Goal: Obtain resource: Download file/media

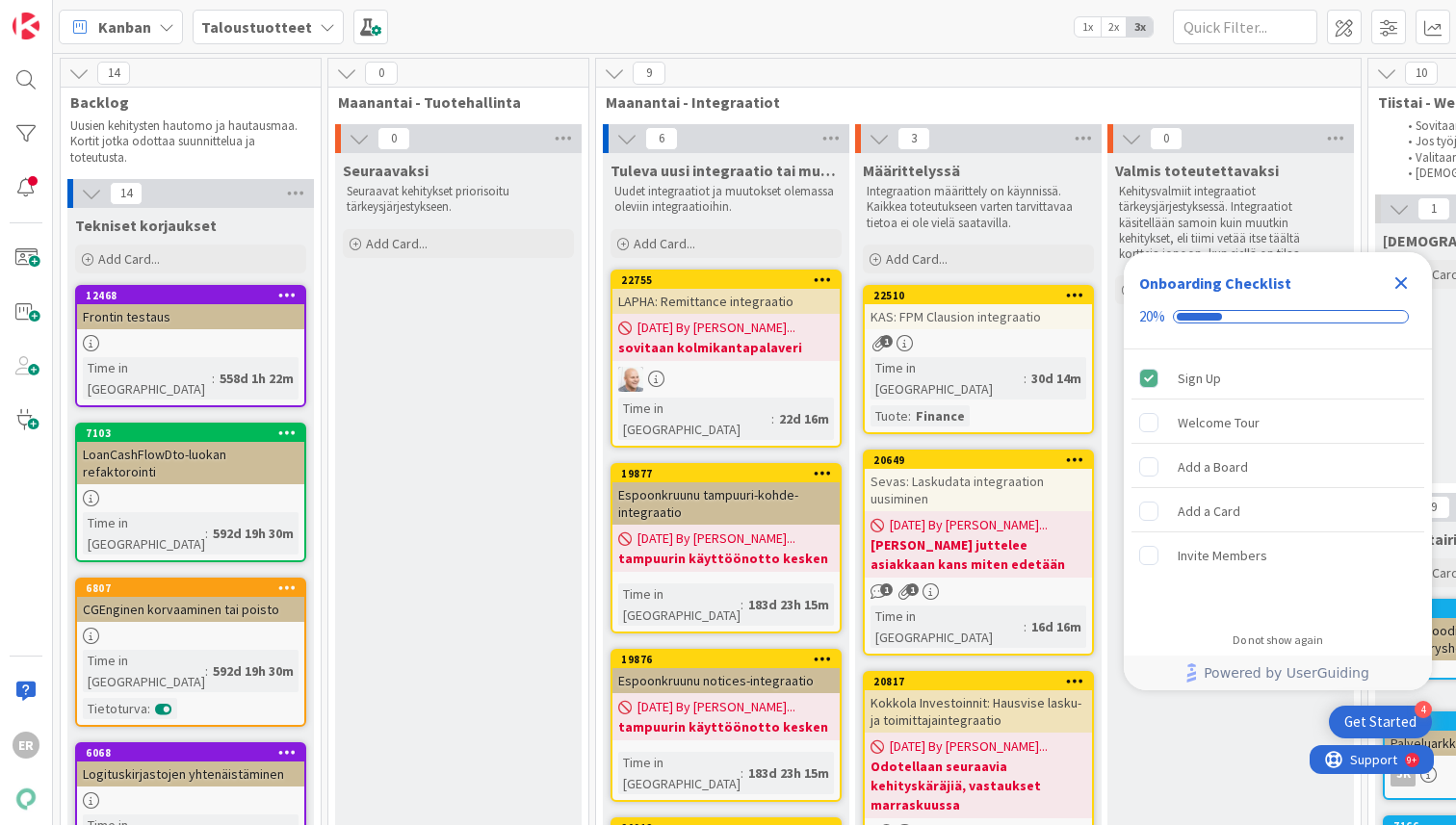
click at [1338, 285] on icon "Close Checklist" at bounding box center [1401, 283] width 13 height 13
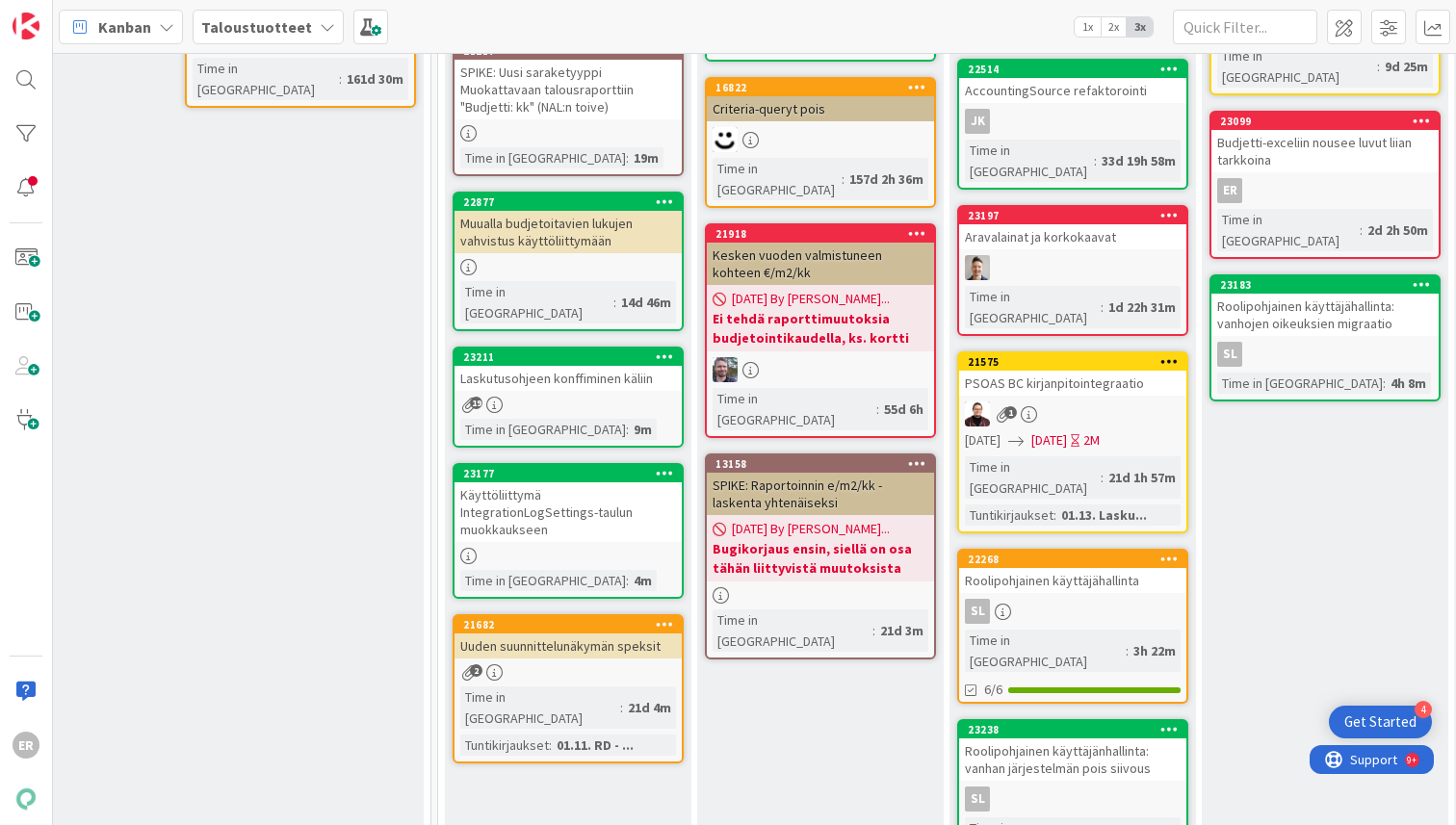
scroll to position [424, 2196]
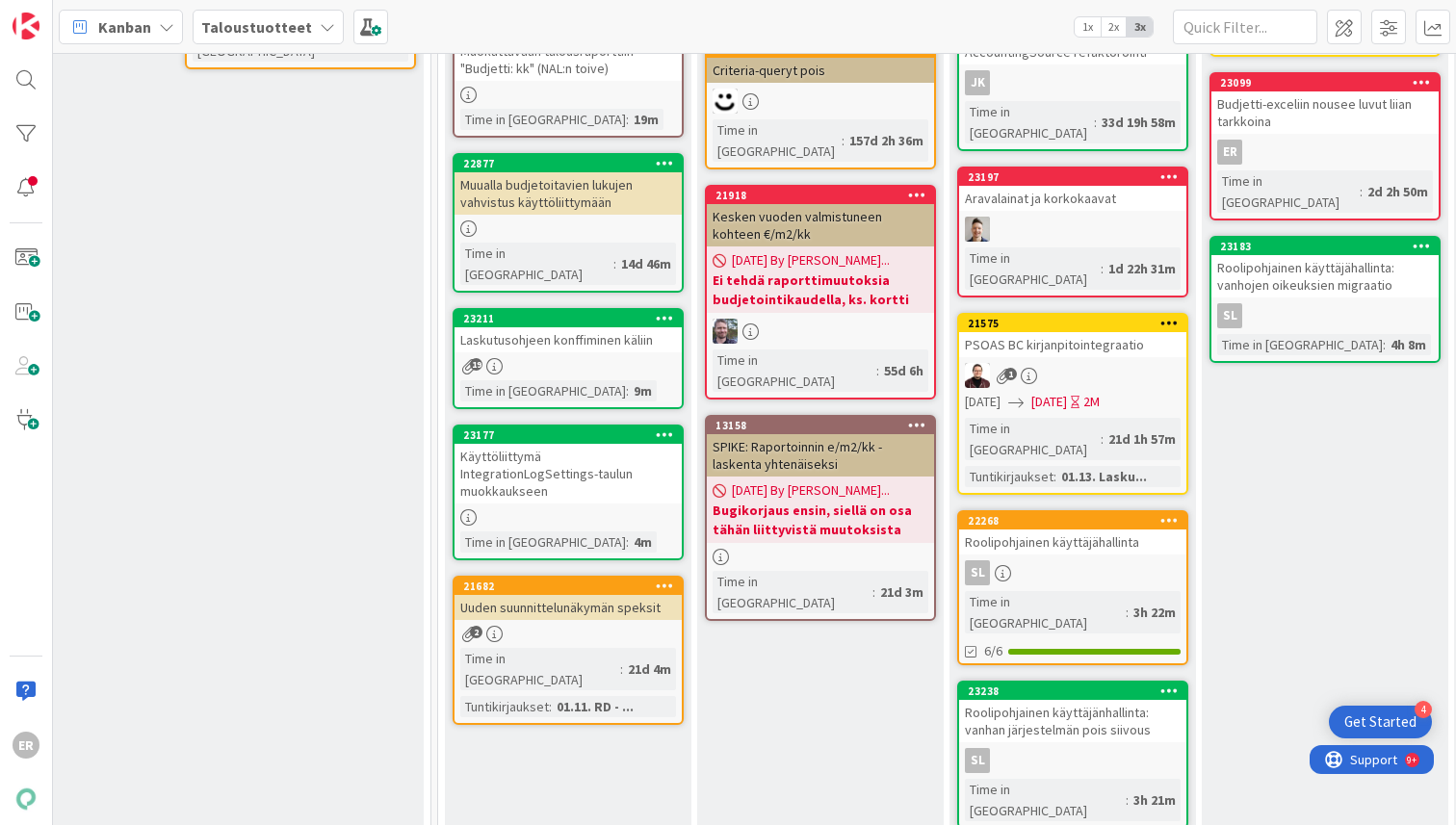
click at [599, 328] on div "Laskutusohjeen konffiminen käliin" at bounding box center [568, 340] width 227 height 25
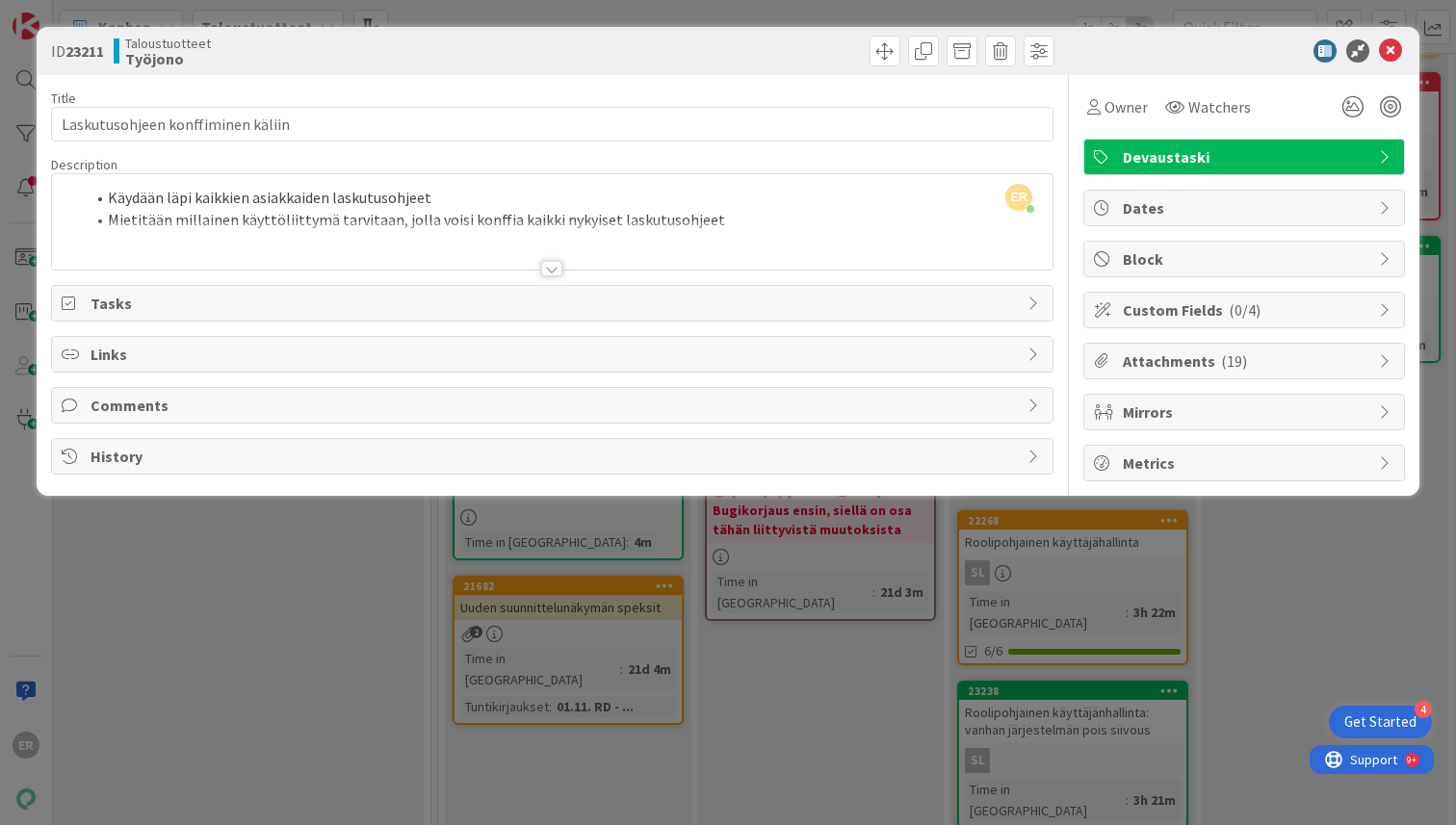
click at [559, 265] on div at bounding box center [552, 269] width 21 height 16
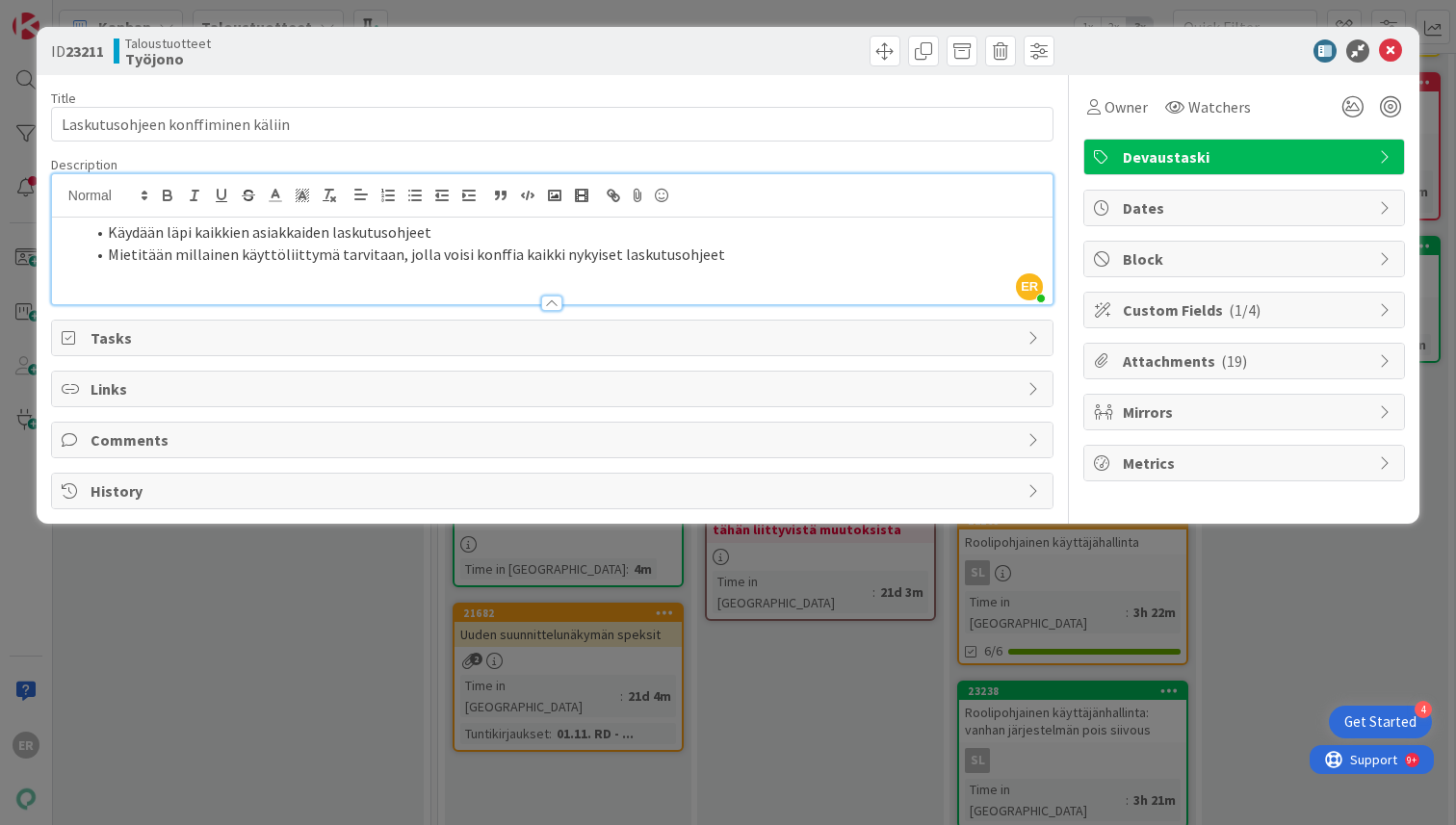
click at [1203, 356] on span "Attachments ( 19 )" at bounding box center [1246, 362] width 246 height 23
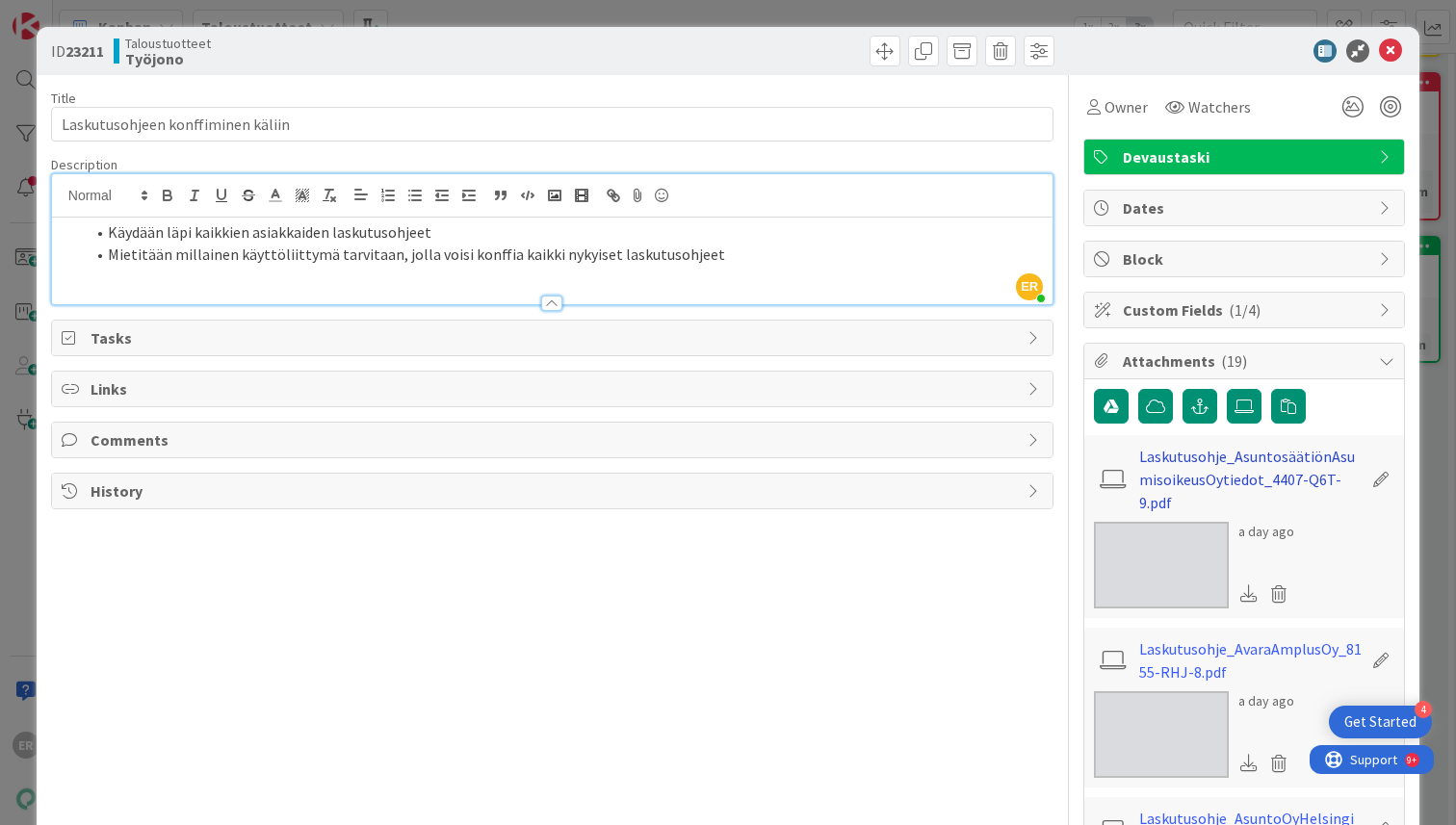
click at [1267, 457] on link "Laskutusohje_AsuntosäätiönAsumisoikeusOytiedot_4407-Q6T-9.pdf" at bounding box center [1250, 480] width 223 height 70
click at [1338, 48] on icon at bounding box center [1390, 51] width 23 height 23
